Goal: Information Seeking & Learning: Understand process/instructions

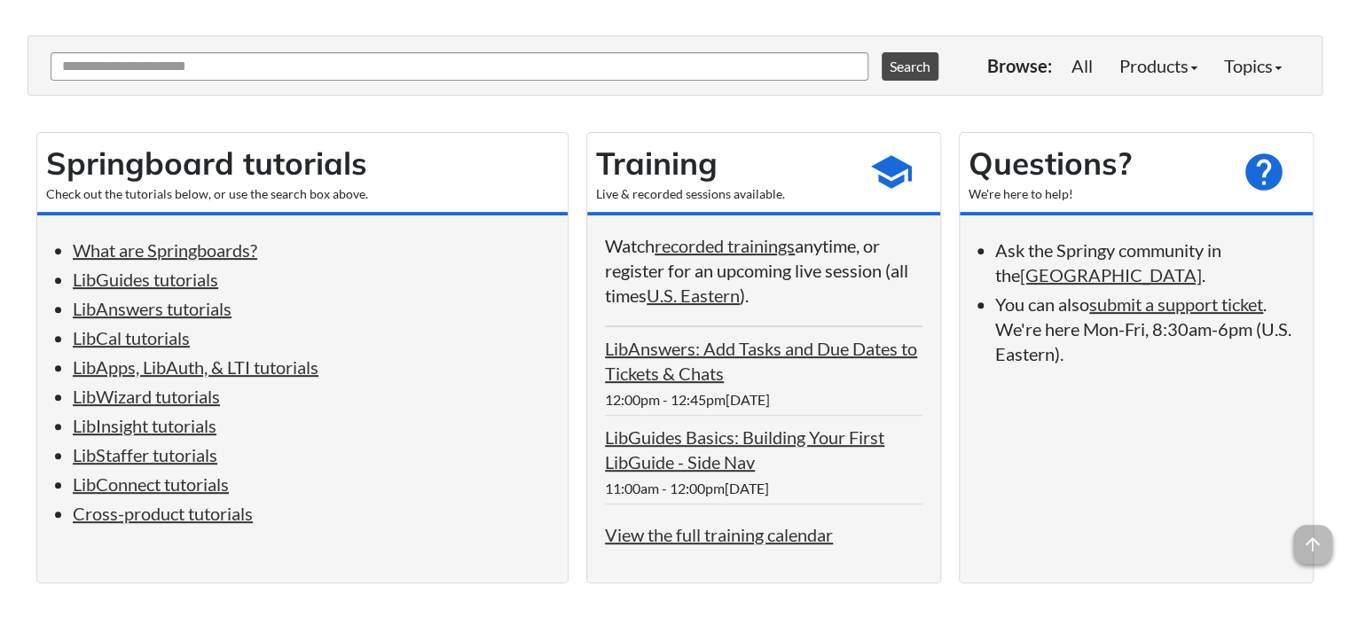
scroll to position [218, 0]
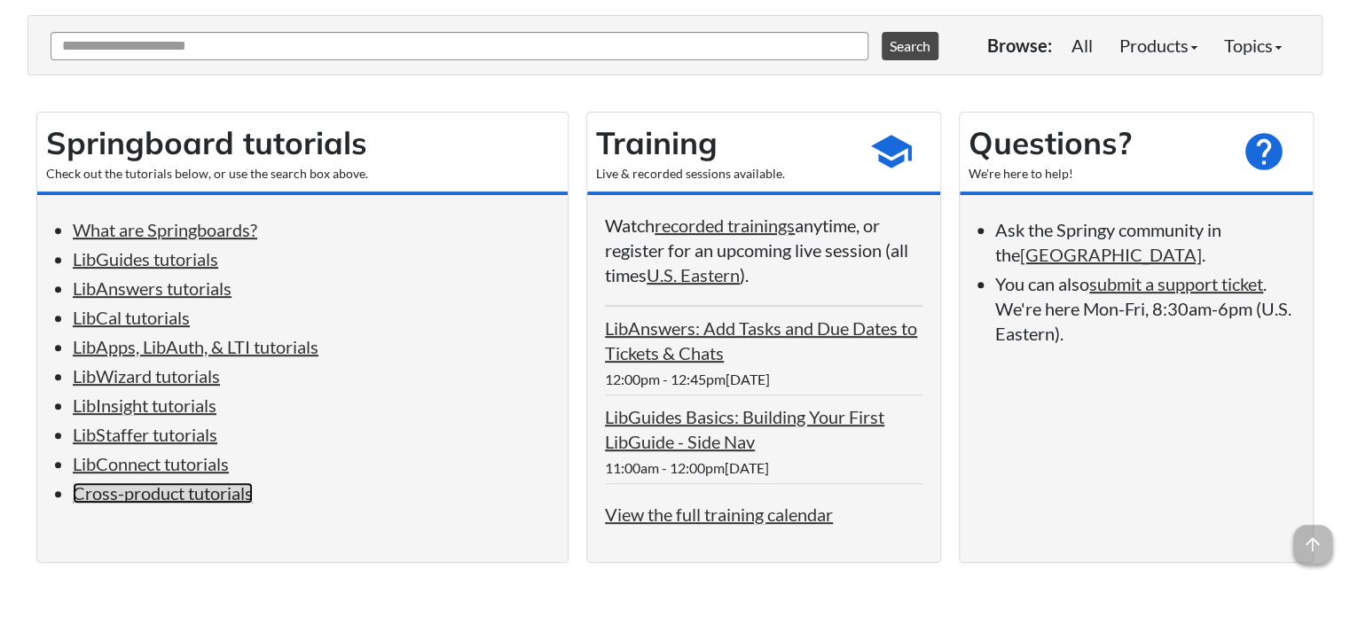
click at [200, 504] on link "Cross-product tutorials" at bounding box center [163, 492] width 180 height 21
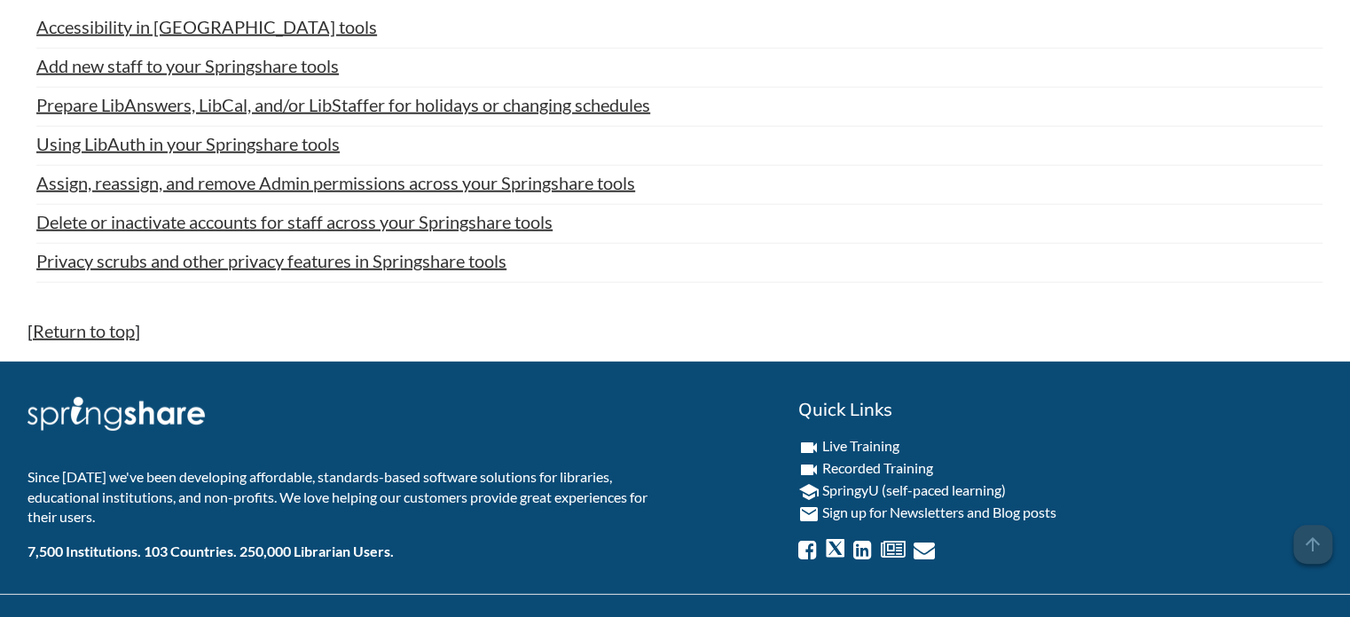
scroll to position [8819, 0]
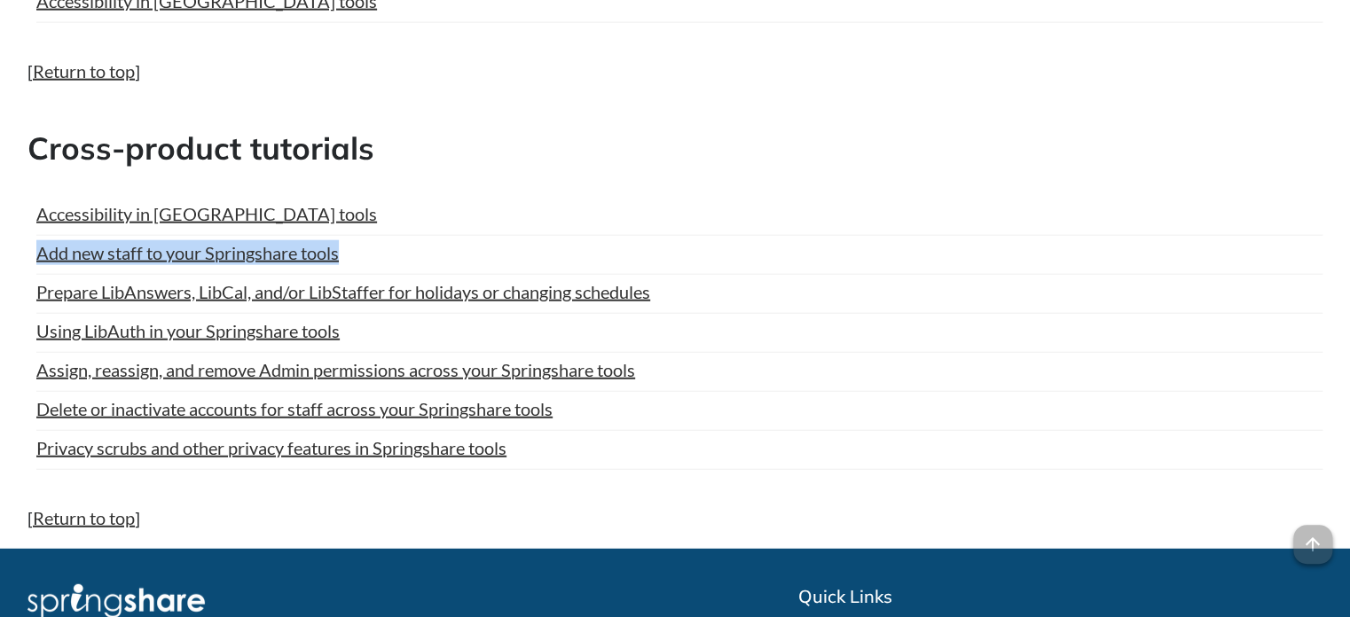
drag, startPoint x: 351, startPoint y: 223, endPoint x: 30, endPoint y: 230, distance: 321.1
click at [30, 230] on div "Accessibility in Springshare tools Last Updated: Jul 02, 2025 | Topics: Cross-P…" at bounding box center [674, 336] width 1295 height 304
copy link "Add new staff to your Springshare tools"
click at [395, 201] on div "Accessibility in [GEOGRAPHIC_DATA] tools" at bounding box center [679, 213] width 1286 height 25
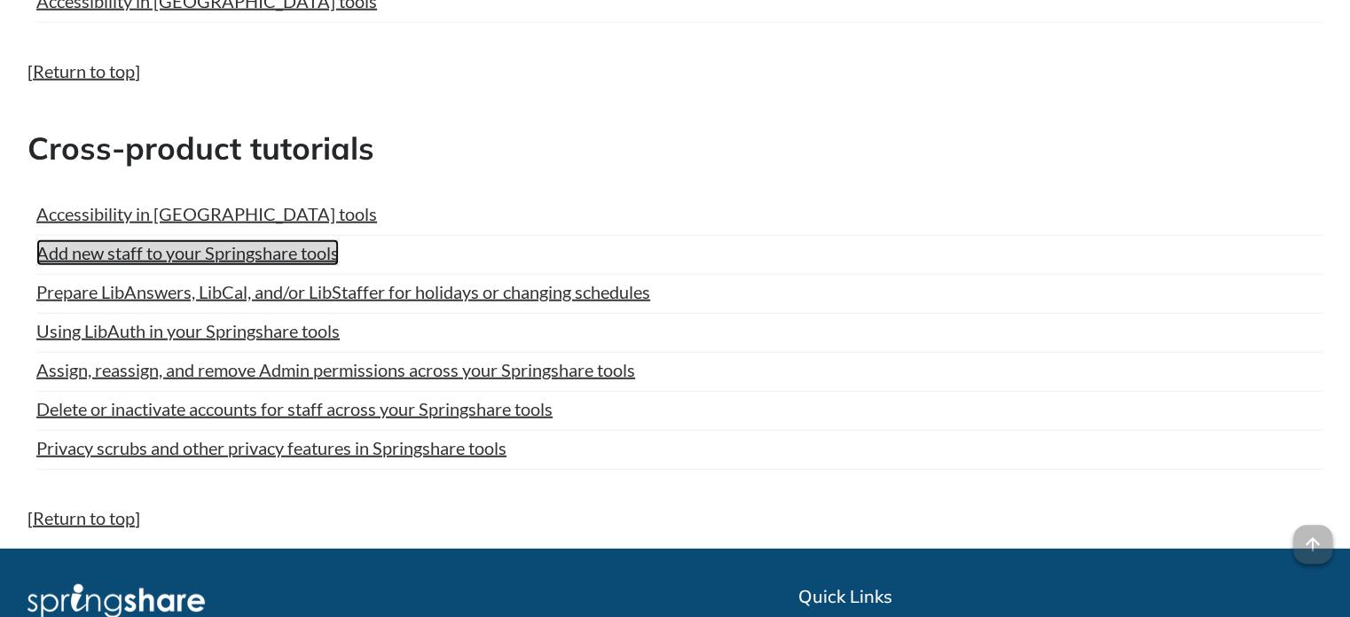
click at [320, 239] on link "Add new staff to your Springshare tools" at bounding box center [187, 252] width 302 height 27
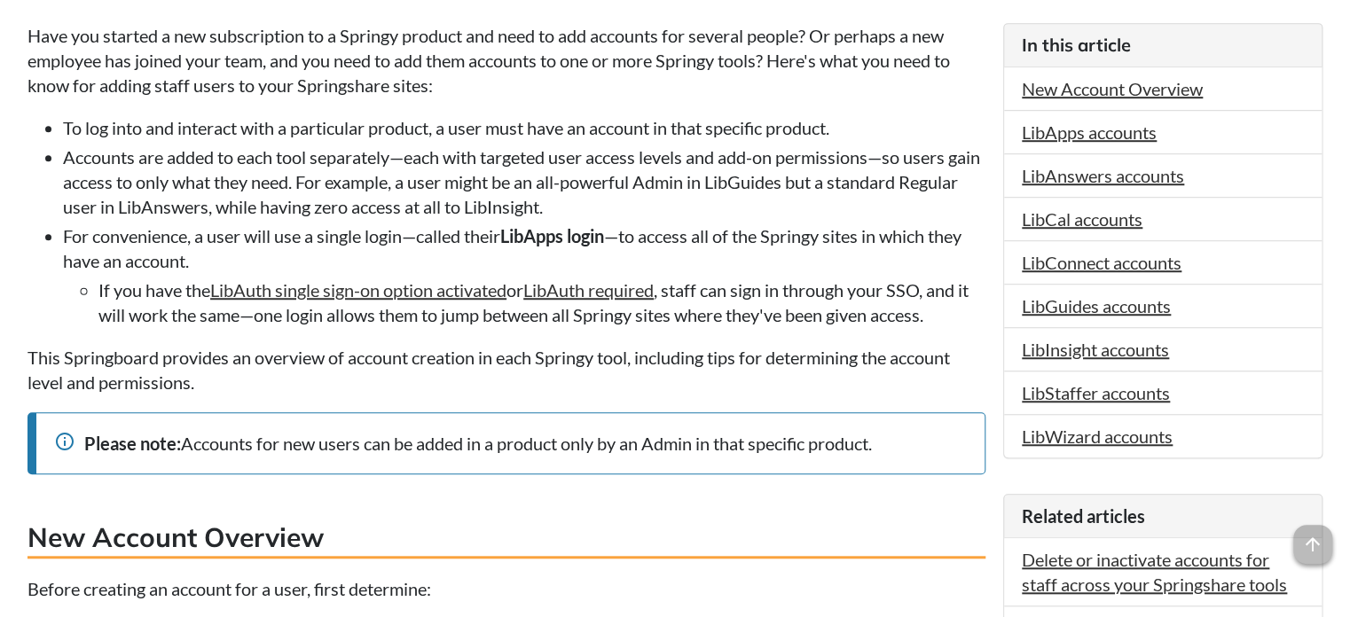
scroll to position [468, 0]
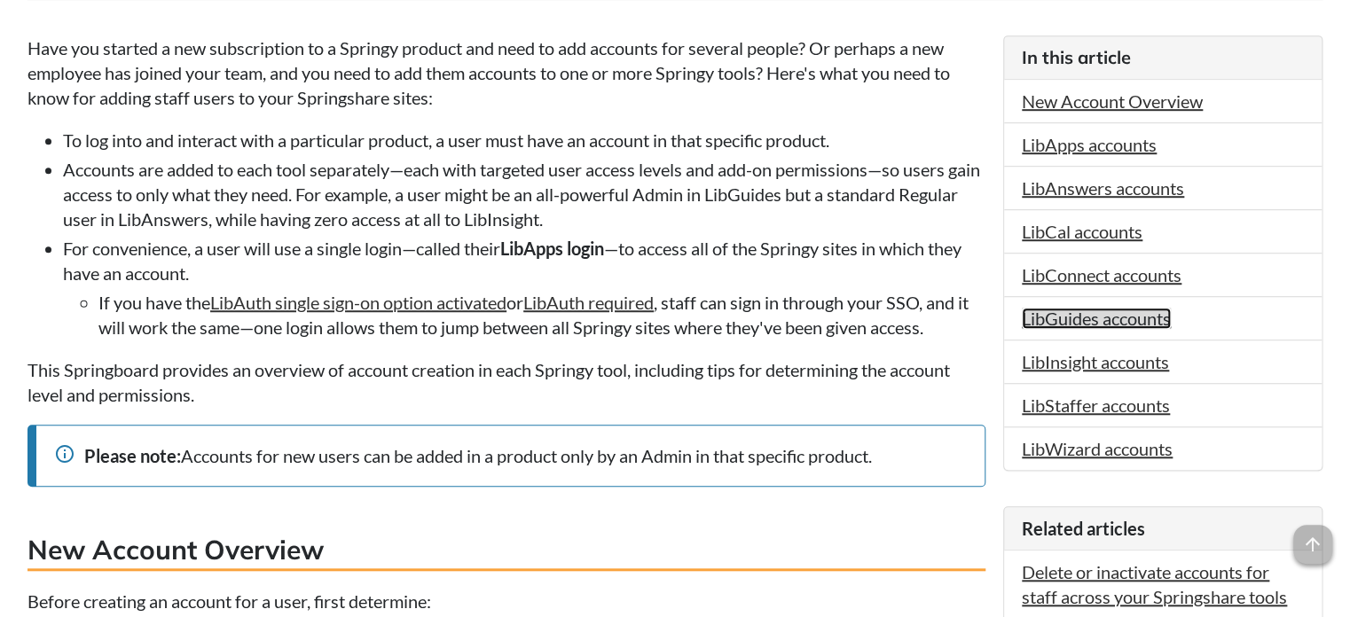
click at [1080, 312] on link "LibGuides accounts" at bounding box center [1096, 318] width 149 height 21
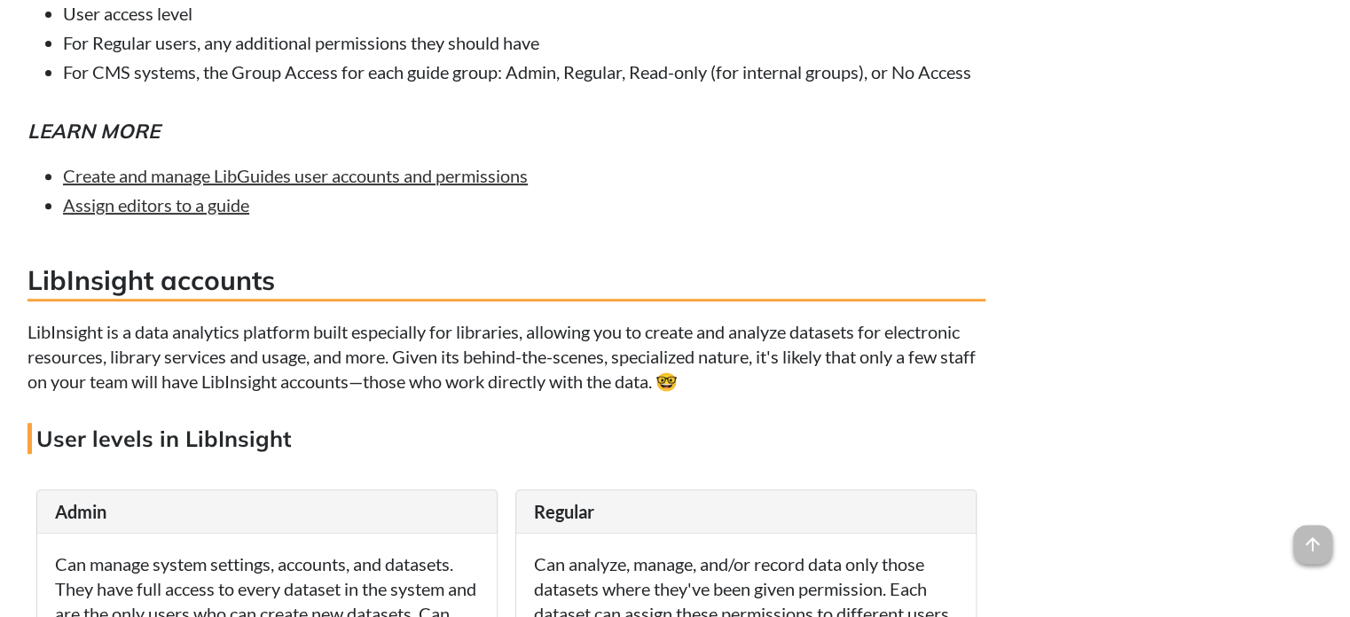
scroll to position [10446, 0]
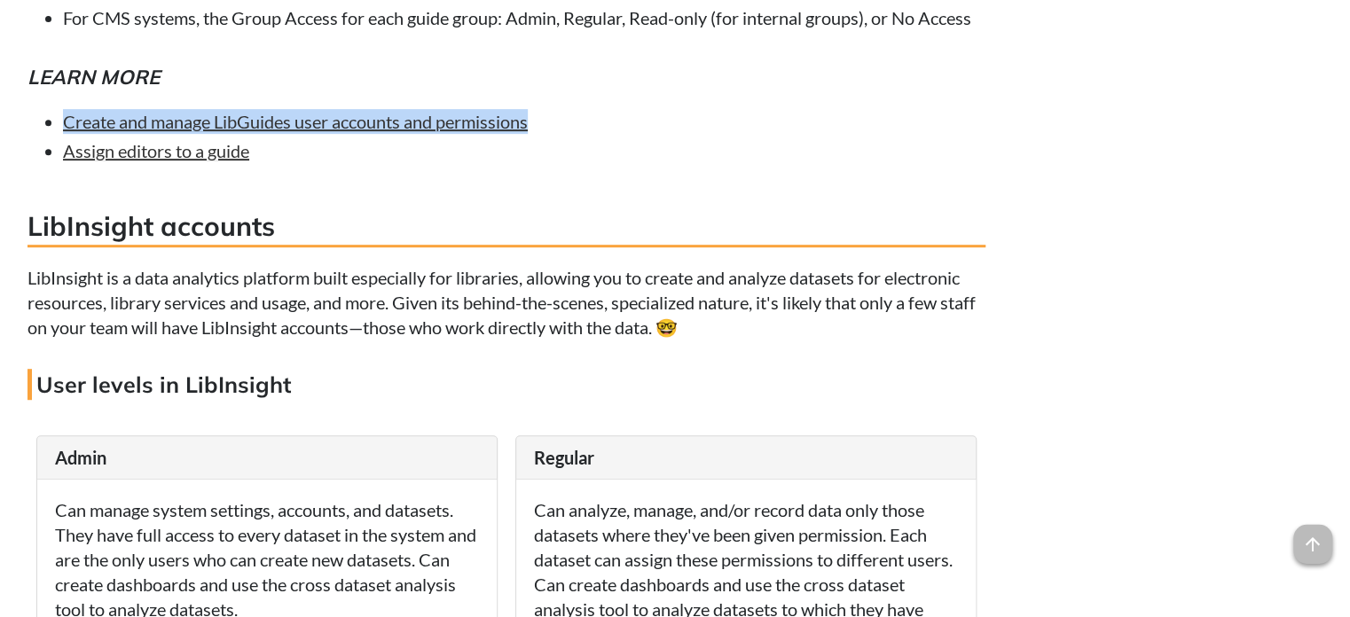
drag, startPoint x: 547, startPoint y: 386, endPoint x: 51, endPoint y: 386, distance: 495.8
click at [63, 134] on li "Create and manage LibGuides user accounts and permissions" at bounding box center [524, 121] width 922 height 25
copy link "Create and manage LibGuides user accounts and permissions"
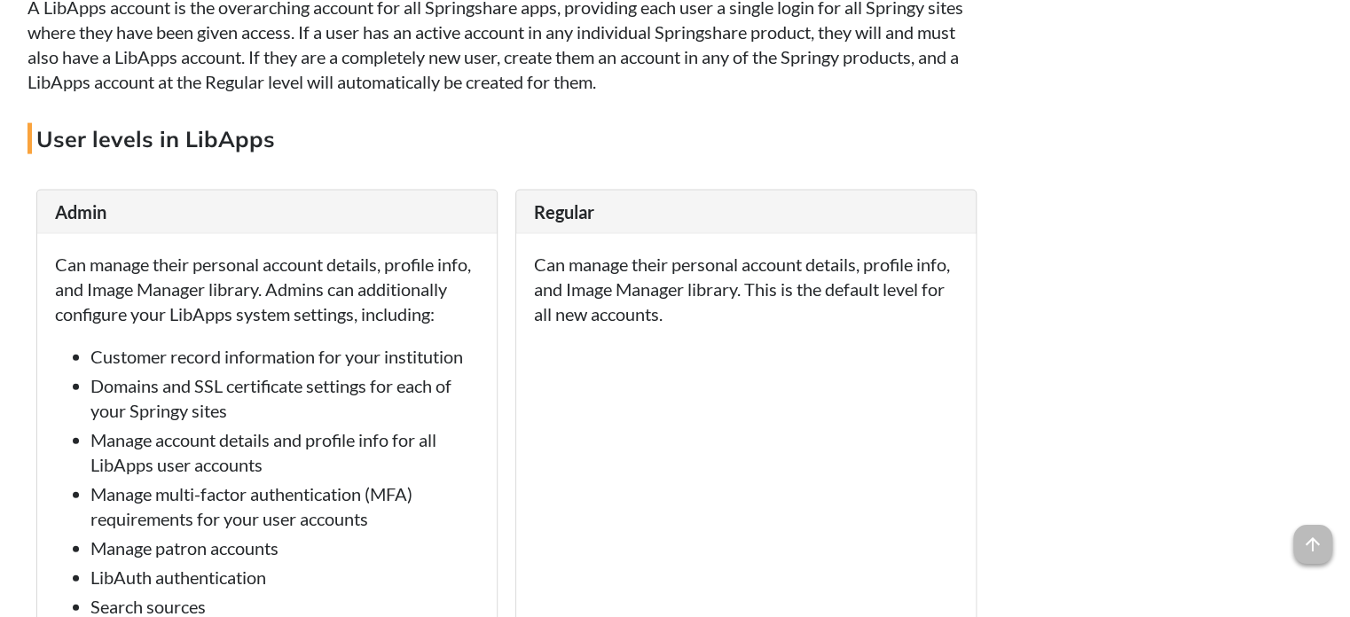
scroll to position [0, 0]
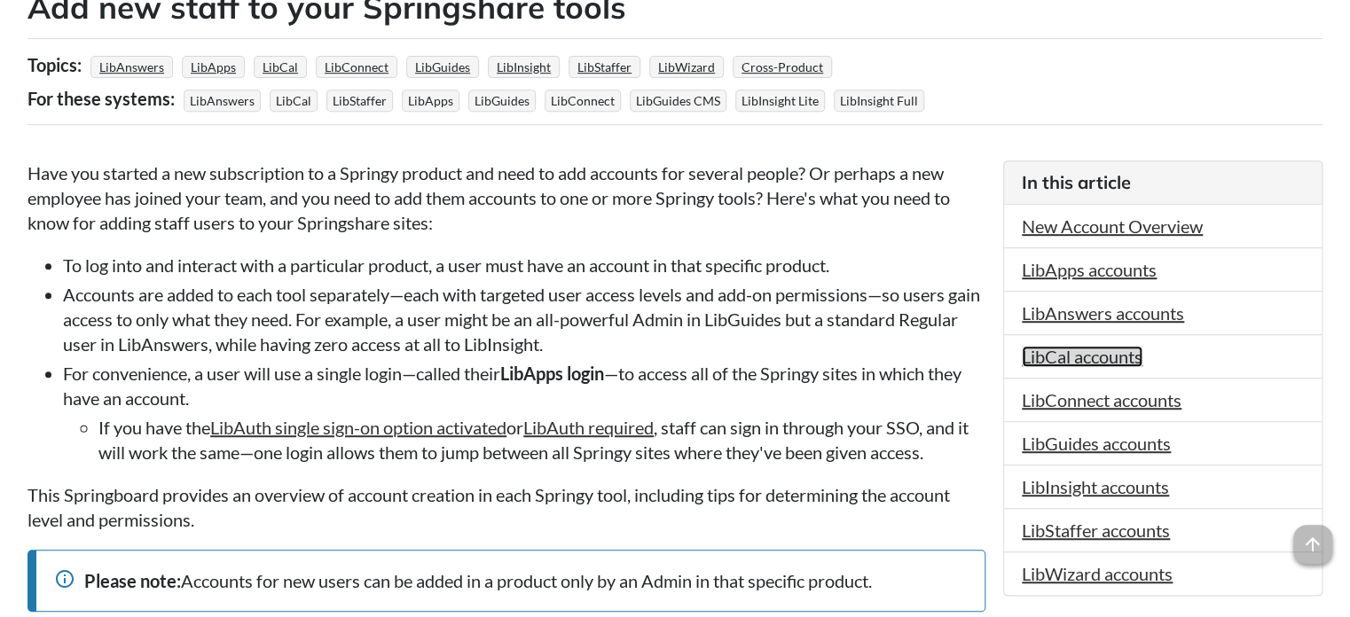
click at [1094, 356] on link "LibCal accounts" at bounding box center [1082, 356] width 121 height 21
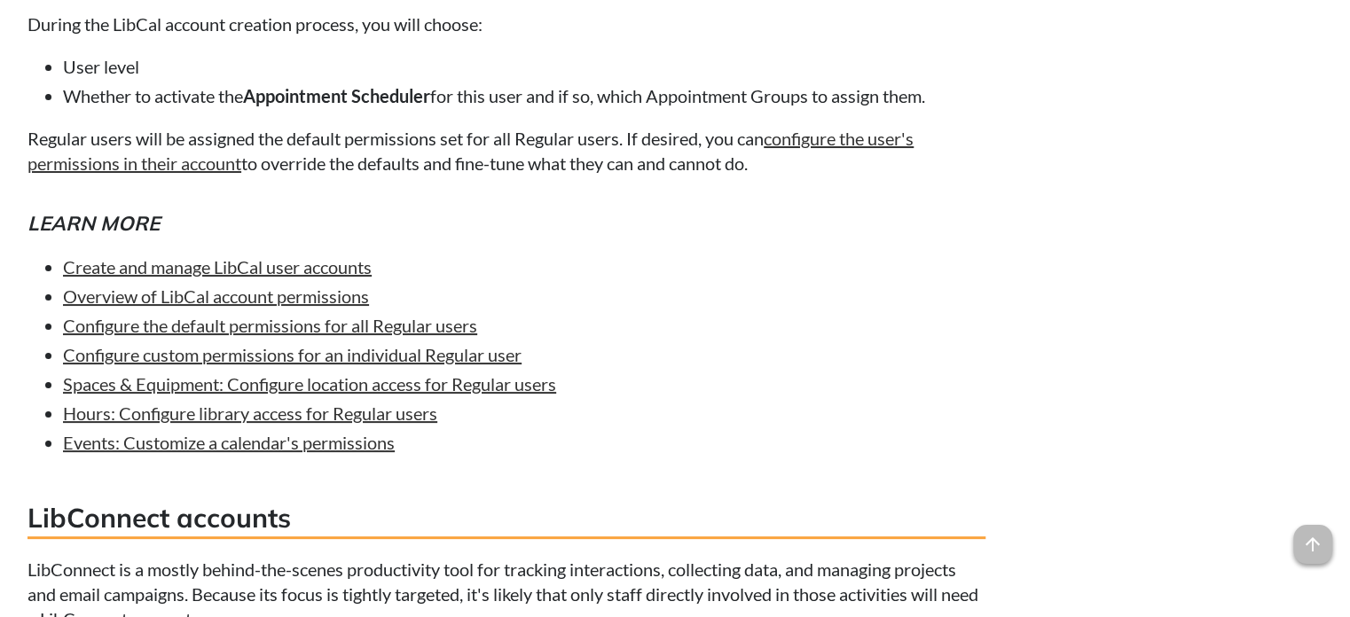
scroll to position [6769, 0]
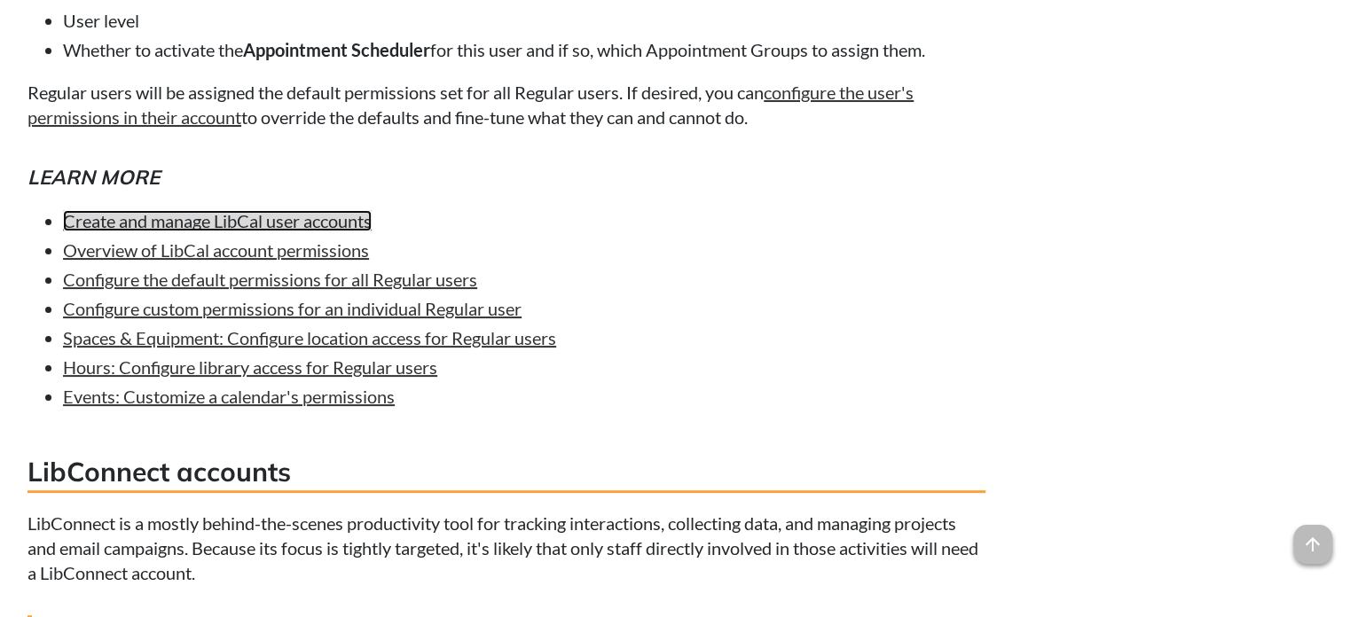
drag, startPoint x: 320, startPoint y: 348, endPoint x: 338, endPoint y: 347, distance: 17.8
drag, startPoint x: 387, startPoint y: 346, endPoint x: 36, endPoint y: 354, distance: 350.4
click at [36, 354] on ul "Create and manage LibCal user accounts Overview of LibCal account permissions C…" at bounding box center [506, 308] width 958 height 200
copy link "Create and manage LibCal user accounts"
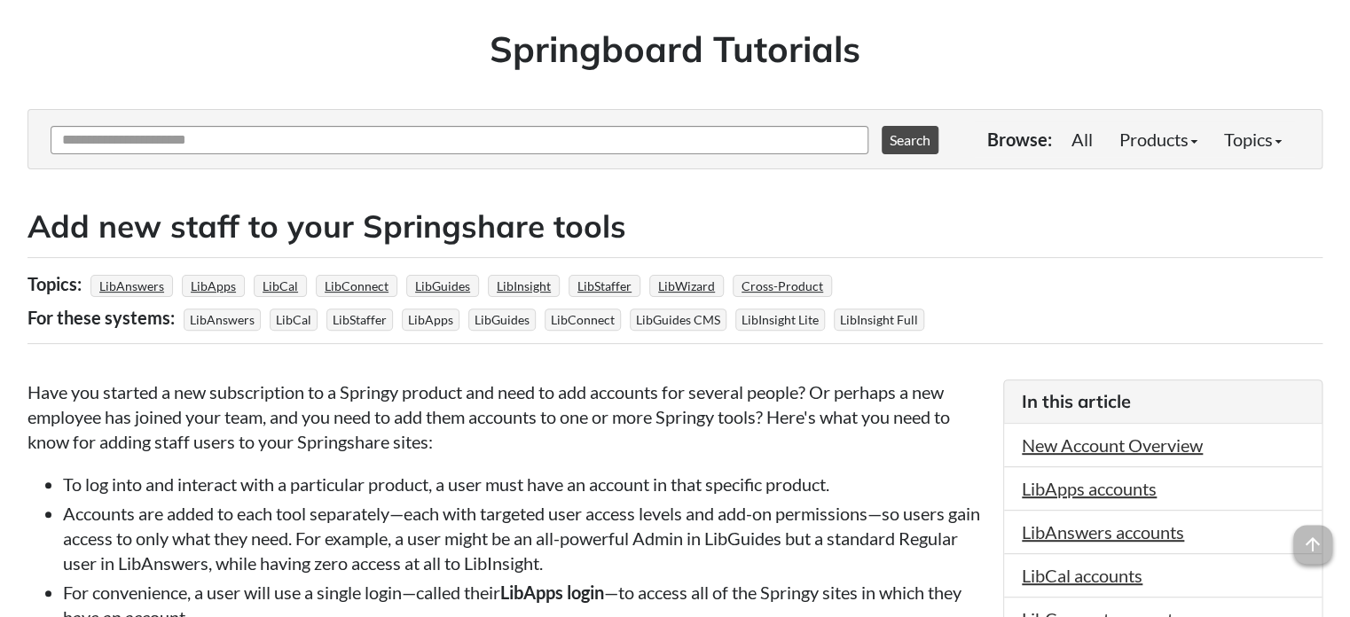
scroll to position [0, 0]
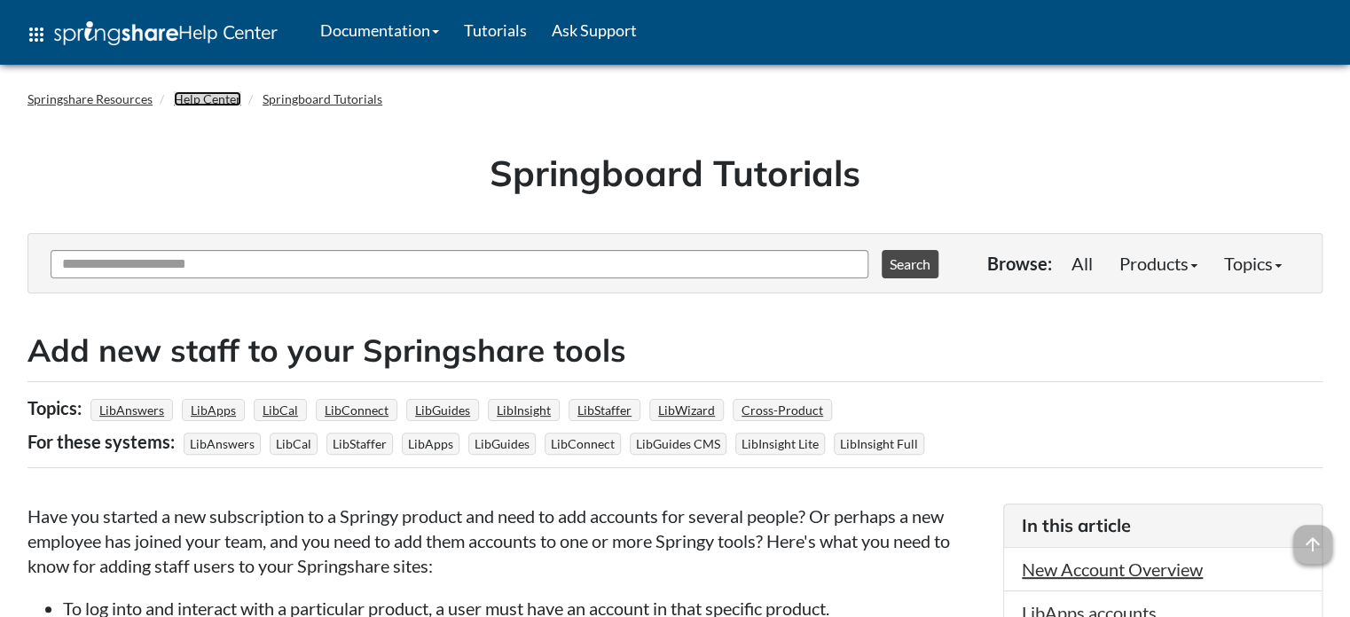
click at [216, 98] on link "Help Center" at bounding box center [207, 98] width 67 height 15
